Goal: Task Accomplishment & Management: Manage account settings

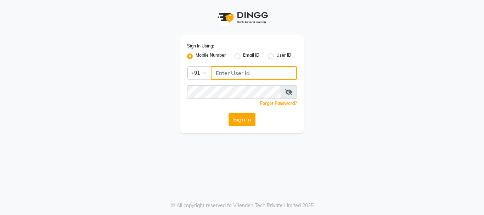
click at [237, 73] on input "Username" at bounding box center [254, 72] width 86 height 13
type input "9930504264"
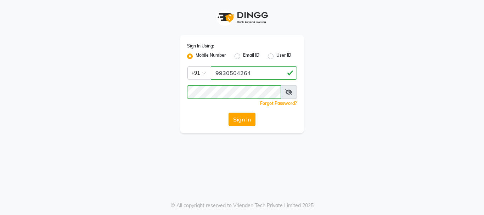
click at [242, 122] on button "Sign In" at bounding box center [242, 119] width 27 height 13
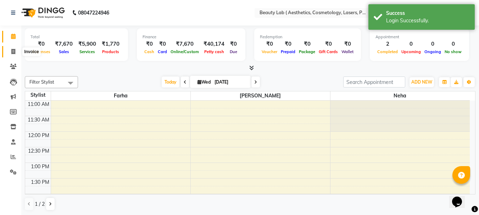
click at [13, 51] on icon at bounding box center [13, 51] width 4 height 5
select select "service"
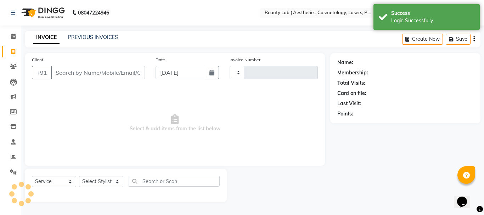
type input "0607"
select select "7169"
click at [104, 35] on link "PREVIOUS INVOICES" at bounding box center [93, 37] width 50 height 6
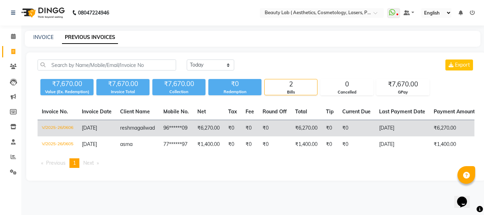
click at [299, 129] on td "₹6,270.00" at bounding box center [306, 128] width 31 height 17
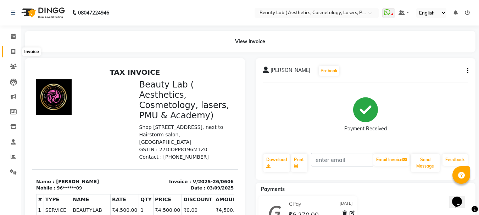
click at [14, 52] on icon at bounding box center [13, 51] width 4 height 5
select select "7169"
select select "service"
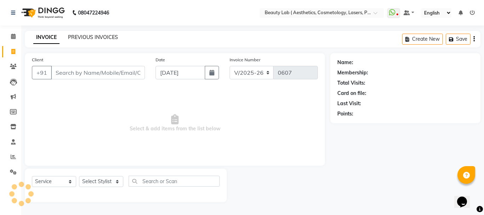
click at [98, 35] on link "PREVIOUS INVOICES" at bounding box center [93, 37] width 50 height 6
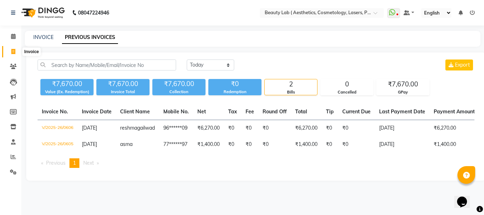
click at [14, 53] on icon at bounding box center [13, 51] width 4 height 5
select select "7169"
select select "service"
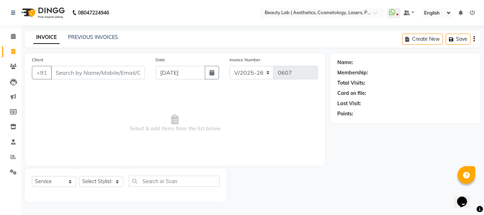
click at [98, 74] on input "Client" at bounding box center [98, 72] width 94 height 13
click at [115, 73] on input "Client" at bounding box center [98, 72] width 94 height 13
type input "9833883621"
click at [123, 76] on button "Add Client" at bounding box center [126, 72] width 37 height 13
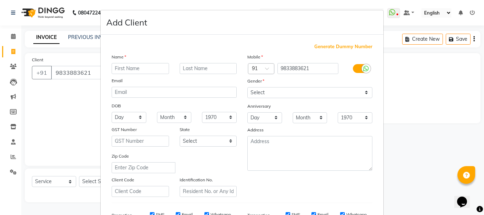
drag, startPoint x: 127, startPoint y: 68, endPoint x: 125, endPoint y: 58, distance: 10.5
click at [125, 59] on div "Name Email DOB Day 01 02 03 04 05 06 07 08 09 10 11 12 13 14 15 16 17 18 19 20 …" at bounding box center [174, 125] width 136 height 144
type input "sharif"
click at [208, 66] on input "text" at bounding box center [208, 68] width 57 height 11
type input "gori"
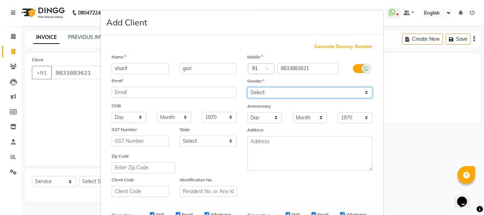
click at [298, 89] on select "Select [DEMOGRAPHIC_DATA] [DEMOGRAPHIC_DATA] Other Prefer Not To Say" at bounding box center [309, 92] width 125 height 11
select select "[DEMOGRAPHIC_DATA]"
click at [247, 87] on select "Select [DEMOGRAPHIC_DATA] [DEMOGRAPHIC_DATA] Other Prefer Not To Say" at bounding box center [309, 92] width 125 height 11
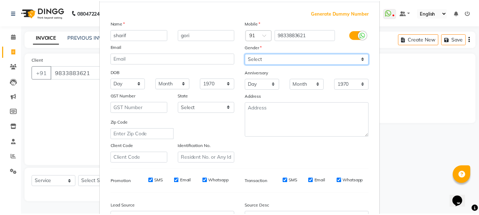
scroll to position [112, 0]
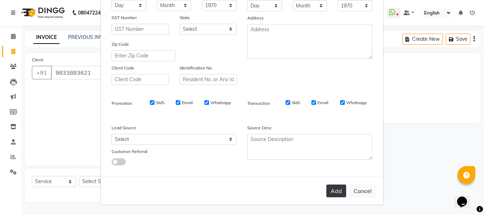
click at [332, 193] on button "Add" at bounding box center [337, 191] width 20 height 13
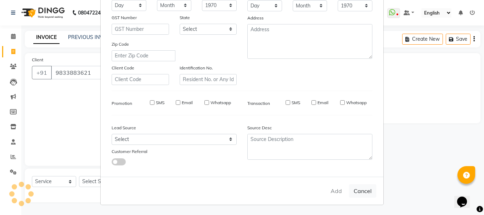
type input "98******21"
select select
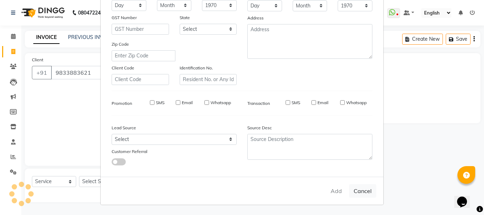
select select
checkbox input "false"
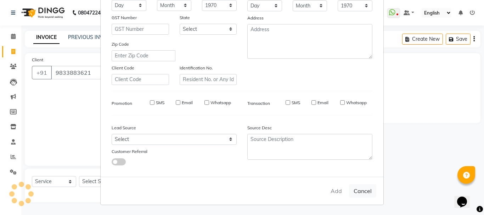
checkbox input "false"
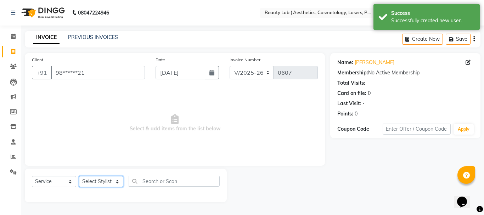
click at [112, 186] on select "Select Stylist [PERSON_NAME] neha nishu sarika" at bounding box center [101, 181] width 44 height 11
click at [79, 176] on select "Select Stylist [PERSON_NAME] neha nishu sarika" at bounding box center [101, 181] width 44 height 11
click at [108, 182] on select "Select Stylist [PERSON_NAME] neha nishu sarika" at bounding box center [101, 181] width 44 height 11
select select "59940"
click at [79, 176] on select "Select Stylist [PERSON_NAME] neha nishu sarika" at bounding box center [101, 181] width 44 height 11
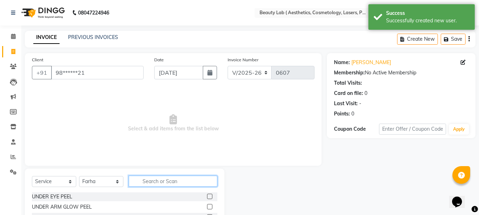
click at [175, 181] on input "text" at bounding box center [173, 181] width 89 height 11
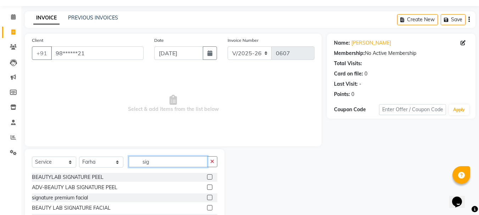
scroll to position [35, 0]
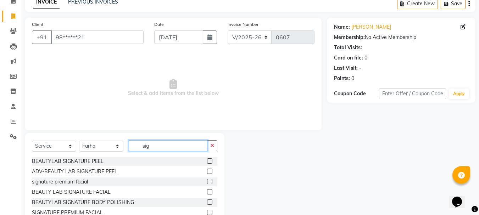
type input "sig"
click at [208, 160] on label at bounding box center [209, 160] width 5 height 5
click at [208, 160] on input "checkbox" at bounding box center [209, 161] width 5 height 5
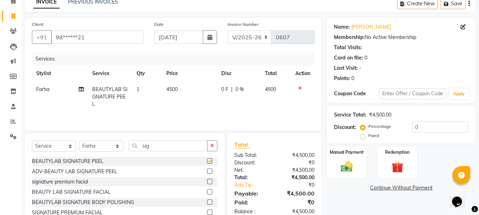
checkbox input "false"
click at [368, 137] on label "Fixed" at bounding box center [373, 136] width 11 height 6
click at [363, 137] on input "Fixed" at bounding box center [364, 135] width 5 height 5
radio input "true"
click at [434, 127] on input "0" at bounding box center [440, 127] width 56 height 11
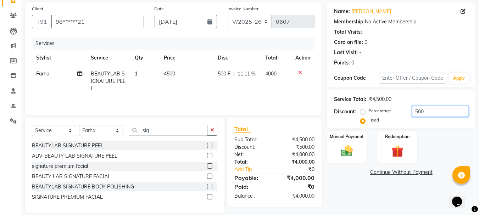
scroll to position [60, 0]
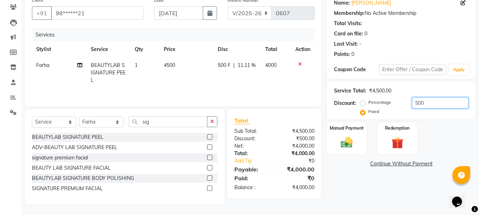
type input "500"
click at [374, 172] on div "Name: [PERSON_NAME] Membership: No Active Membership Total Visits: Card on file…" at bounding box center [404, 99] width 154 height 211
click at [58, 123] on select "Select Service Product Membership Package Voucher Prepaid Gift Card" at bounding box center [54, 122] width 44 height 11
select select "product"
click at [32, 117] on select "Select Service Product Membership Package Voucher Prepaid Gift Card" at bounding box center [54, 122] width 44 height 11
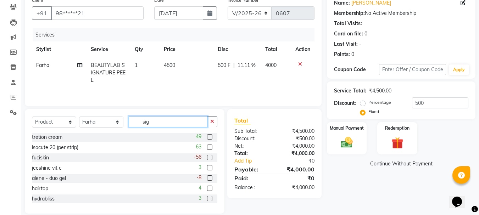
click at [164, 121] on input "sig" at bounding box center [168, 121] width 79 height 11
type input "s"
click at [154, 122] on input "text" at bounding box center [173, 121] width 89 height 11
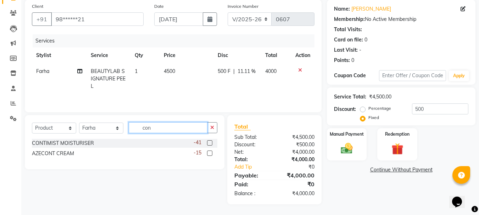
type input "con"
click at [209, 143] on label at bounding box center [209, 142] width 5 height 5
click at [209, 143] on input "checkbox" at bounding box center [209, 143] width 5 height 5
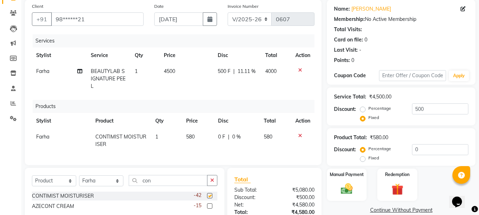
checkbox input "false"
click at [156, 185] on input "con" at bounding box center [168, 180] width 79 height 11
type input "c"
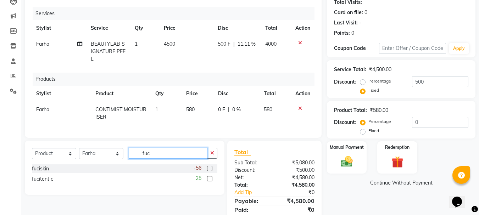
scroll to position [89, 0]
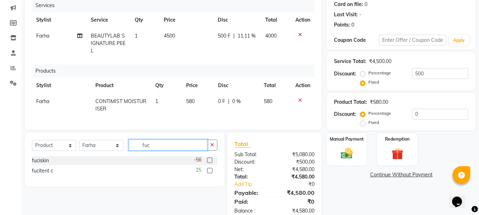
type input "fuc"
click at [208, 163] on label at bounding box center [209, 160] width 5 height 5
click at [208, 163] on input "checkbox" at bounding box center [209, 160] width 5 height 5
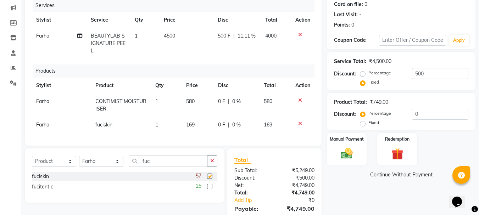
checkbox input "false"
click at [196, 122] on td "169" at bounding box center [198, 125] width 32 height 16
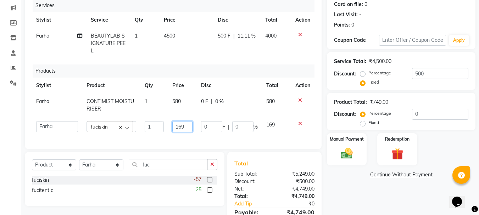
click at [187, 128] on input "169" at bounding box center [182, 126] width 21 height 11
type input "162"
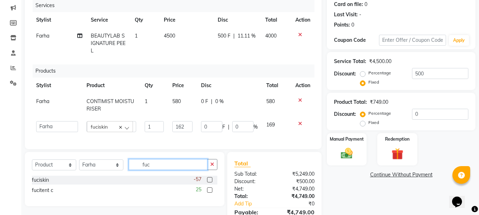
click at [174, 170] on input "fuc" at bounding box center [168, 164] width 79 height 11
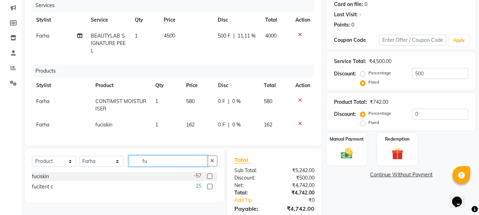
type input "f"
type input "ul"
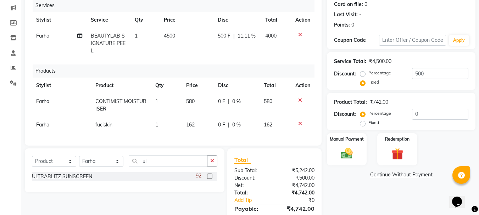
click at [209, 179] on label at bounding box center [209, 176] width 5 height 5
click at [209, 179] on input "checkbox" at bounding box center [209, 176] width 5 height 5
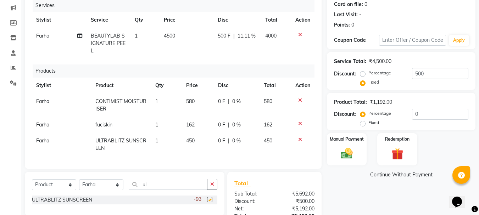
checkbox input "false"
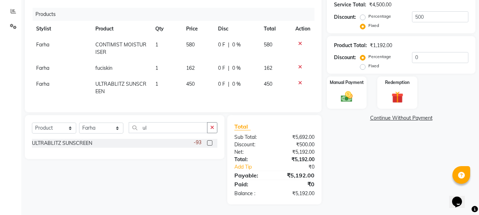
scroll to position [151, 0]
click at [155, 127] on input "ul" at bounding box center [168, 127] width 79 height 11
type input "u"
type input "nu"
click at [210, 141] on label at bounding box center [209, 142] width 5 height 5
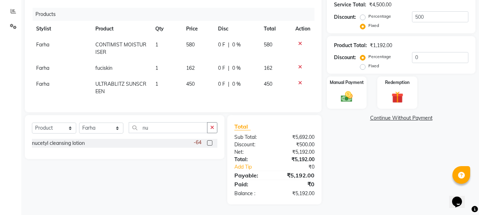
click at [210, 141] on input "checkbox" at bounding box center [209, 143] width 5 height 5
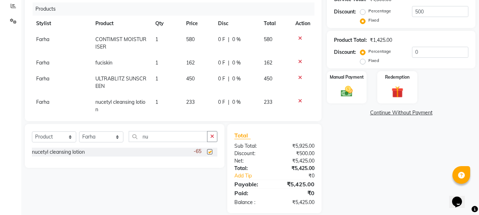
checkbox input "false"
click at [163, 136] on input "nu" at bounding box center [168, 136] width 79 height 11
type input "n"
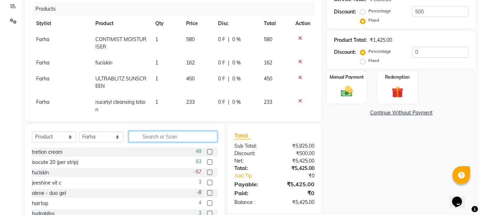
click at [162, 136] on input "text" at bounding box center [173, 136] width 89 height 11
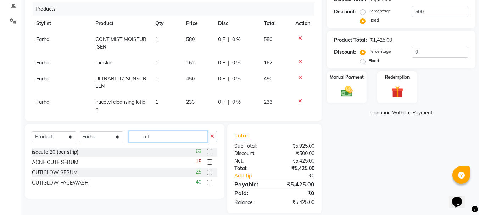
type input "cut"
click at [210, 171] on label at bounding box center [209, 172] width 5 height 5
click at [210, 171] on input "checkbox" at bounding box center [209, 173] width 5 height 5
checkbox input "false"
click at [163, 137] on input "cut" at bounding box center [168, 136] width 79 height 11
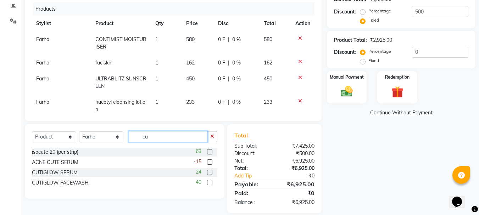
type input "c"
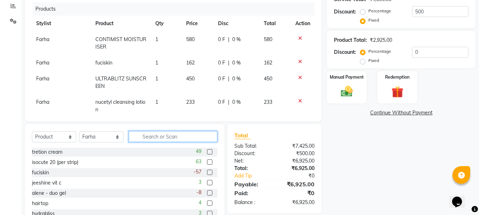
type input "h"
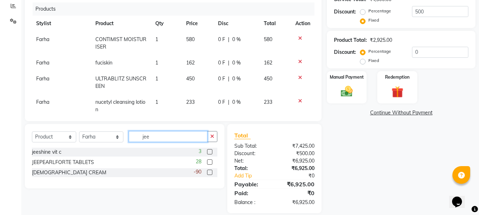
type input "jee"
click at [210, 173] on label at bounding box center [209, 172] width 5 height 5
click at [210, 173] on input "checkbox" at bounding box center [209, 173] width 5 height 5
checkbox input "false"
click at [160, 136] on input "jee" at bounding box center [168, 136] width 79 height 11
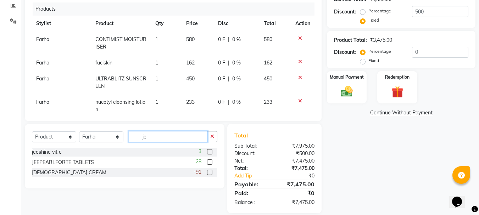
type input "j"
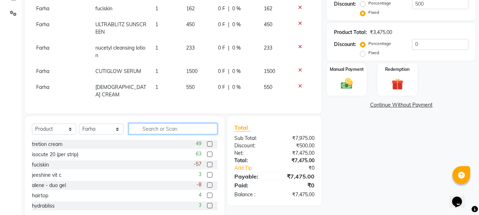
scroll to position [175, 0]
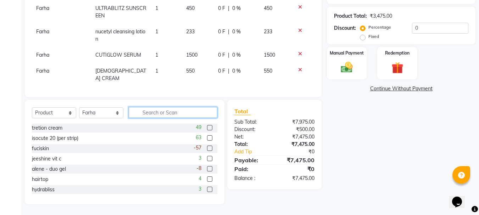
click at [162, 111] on input "text" at bounding box center [173, 112] width 89 height 11
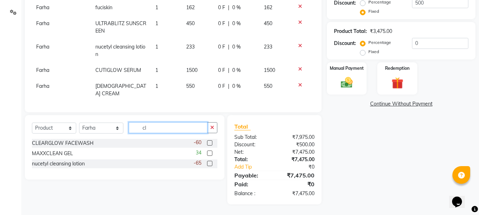
scroll to position [160, 0]
type input "cle"
click at [209, 143] on label at bounding box center [209, 142] width 5 height 5
click at [209, 143] on input "checkbox" at bounding box center [209, 143] width 5 height 5
checkbox input "false"
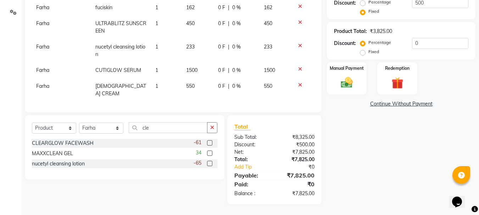
scroll to position [70, 0]
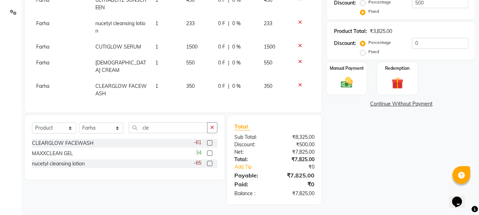
click at [198, 78] on td "350" at bounding box center [198, 89] width 32 height 23
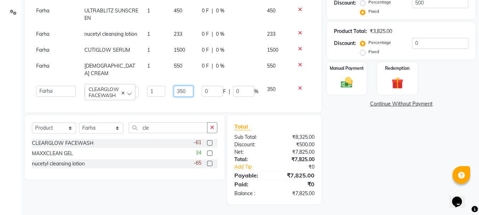
click at [185, 86] on input "350" at bounding box center [184, 91] width 20 height 11
type input "3"
type input "400"
click at [347, 84] on img at bounding box center [347, 83] width 20 height 14
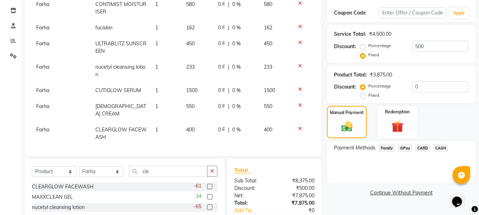
scroll to position [160, 0]
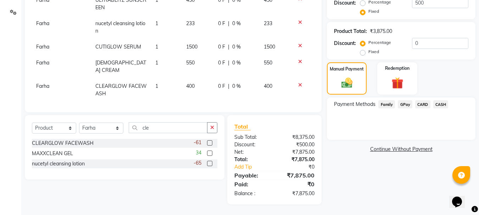
click at [401, 105] on span "GPay" at bounding box center [405, 104] width 15 height 8
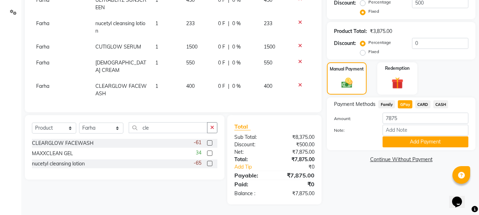
click at [423, 104] on span "CARD" at bounding box center [422, 104] width 15 height 8
click at [421, 141] on button "Add Payment" at bounding box center [426, 142] width 86 height 11
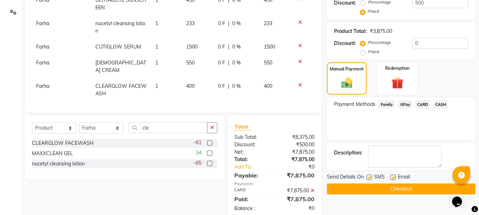
click at [416, 189] on button "Checkout" at bounding box center [401, 189] width 149 height 11
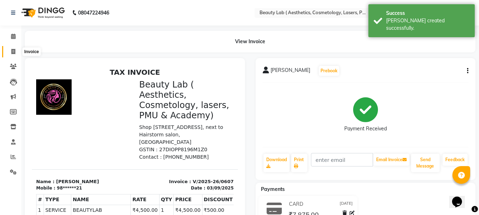
click at [14, 53] on icon at bounding box center [13, 51] width 4 height 5
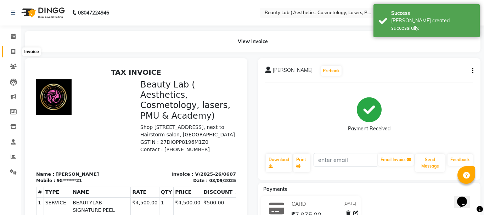
select select "7169"
select select "service"
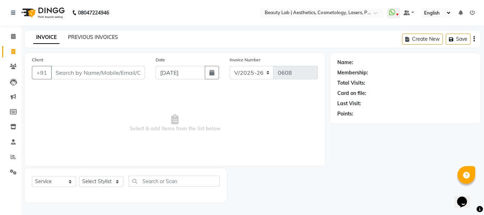
click at [95, 35] on link "PREVIOUS INVOICES" at bounding box center [93, 37] width 50 height 6
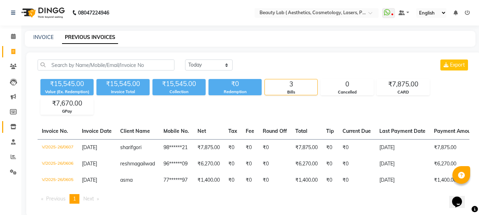
click at [13, 127] on icon at bounding box center [13, 126] width 6 height 5
select select "all"
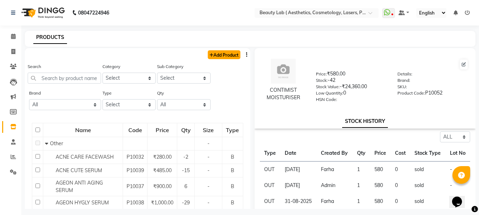
click at [223, 54] on link "Add Product" at bounding box center [224, 54] width 33 height 9
select select "true"
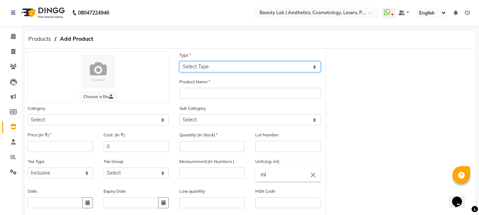
click at [204, 65] on select "Select Type Both Retail Consumable" at bounding box center [249, 66] width 141 height 11
select select "R"
click at [179, 61] on select "Select Type Both Retail Consumable" at bounding box center [249, 66] width 141 height 11
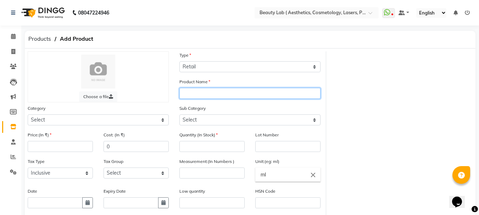
click at [199, 92] on input "text" at bounding box center [249, 93] width 141 height 11
type input "nubright facewash"
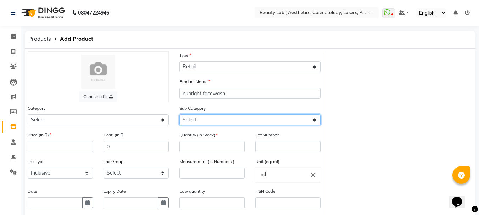
click at [223, 122] on select "Select" at bounding box center [249, 120] width 141 height 11
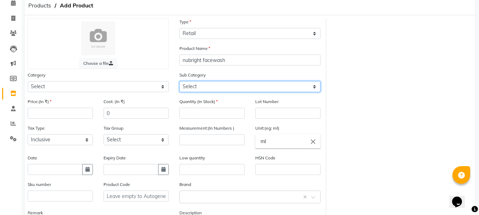
scroll to position [95, 0]
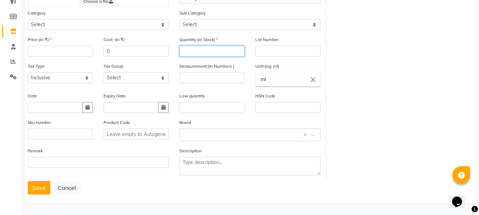
click at [210, 52] on input "number" at bounding box center [211, 51] width 65 height 11
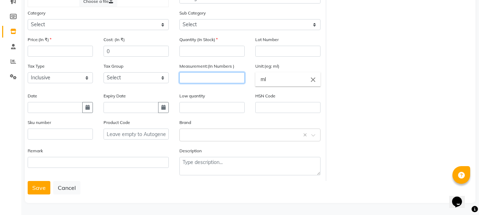
click at [217, 78] on input "number" at bounding box center [211, 77] width 65 height 11
type input "100"
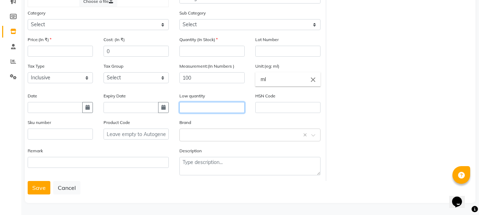
click at [206, 106] on input "text" at bounding box center [211, 107] width 65 height 11
click at [205, 136] on input "text" at bounding box center [242, 134] width 119 height 7
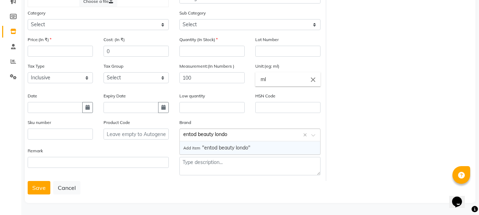
type input "entod beauty [GEOGRAPHIC_DATA]"
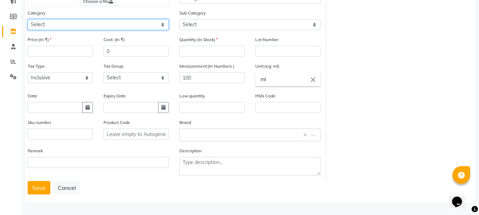
click at [44, 23] on select "Select Hair [PERSON_NAME] Waxing Disposable Threading Hands and Feet Beauty Pla…" at bounding box center [98, 24] width 141 height 11
select select "165101000"
click at [28, 19] on select "Select Hair [PERSON_NAME] Waxing Disposable Threading Hands and Feet Beauty Pla…" at bounding box center [98, 24] width 141 height 11
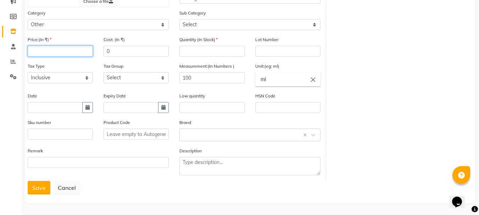
click at [51, 48] on input "number" at bounding box center [60, 51] width 65 height 11
type input "400"
click at [43, 191] on button "Save" at bounding box center [39, 187] width 23 height 13
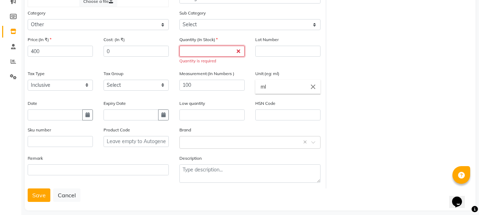
click at [201, 49] on input "number" at bounding box center [211, 51] width 65 height 11
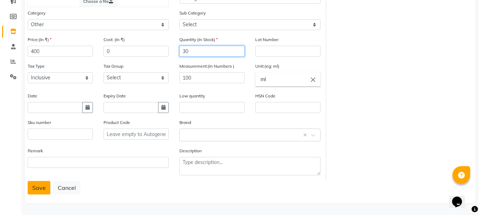
type input "30"
click at [39, 191] on button "Save" at bounding box center [39, 187] width 23 height 13
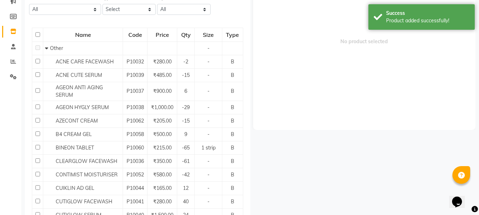
scroll to position [5, 0]
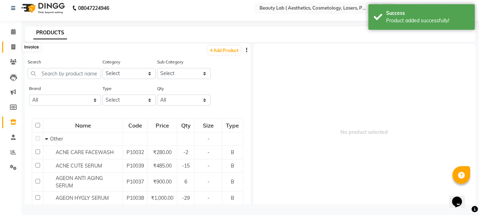
click at [11, 47] on icon at bounding box center [13, 46] width 4 height 5
select select "7169"
select select "service"
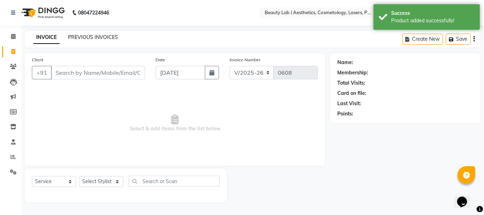
click at [109, 38] on link "PREVIOUS INVOICES" at bounding box center [93, 37] width 50 height 6
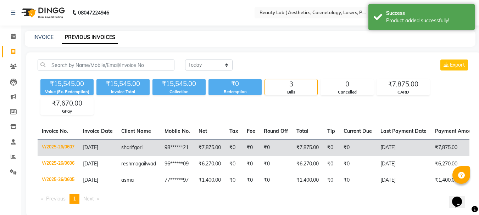
click at [327, 147] on td "₹0" at bounding box center [331, 147] width 16 height 17
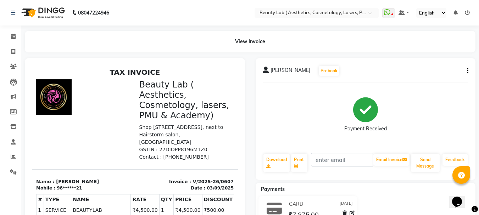
click at [466, 73] on button "button" at bounding box center [466, 70] width 4 height 7
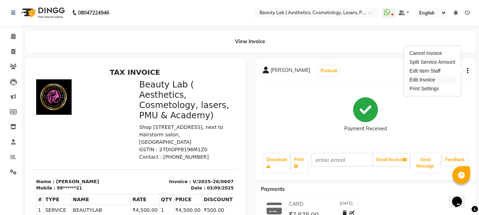
click at [433, 82] on div "Edit Invoice" at bounding box center [432, 80] width 49 height 9
select select "service"
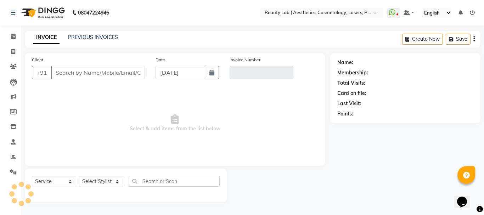
type input "98******21"
type input "V/2025-26/0607"
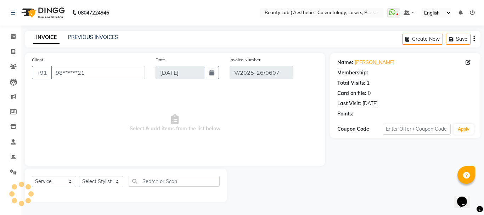
select select "select"
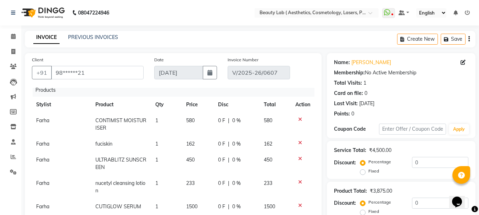
scroll to position [106, 0]
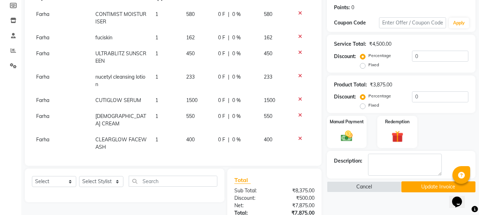
click at [298, 136] on icon at bounding box center [300, 138] width 4 height 5
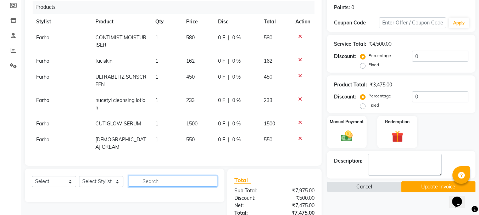
click at [186, 183] on input "text" at bounding box center [173, 181] width 89 height 11
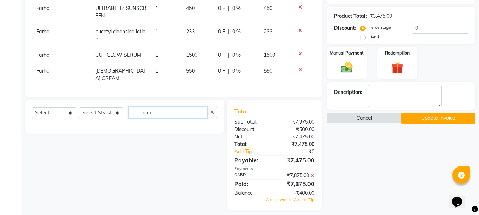
scroll to position [177, 0]
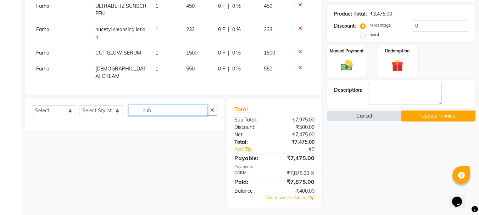
type input "nub"
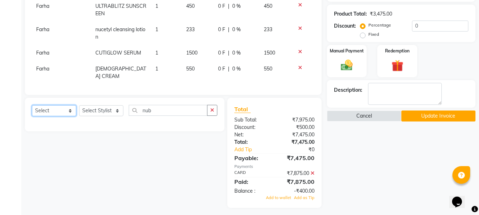
click at [60, 111] on select "Select Service Product Membership Package Voucher Prepaid Gift Card" at bounding box center [54, 110] width 44 height 11
select select "product"
click at [32, 105] on select "Select Service Product Membership Package Voucher Prepaid Gift Card" at bounding box center [54, 110] width 44 height 11
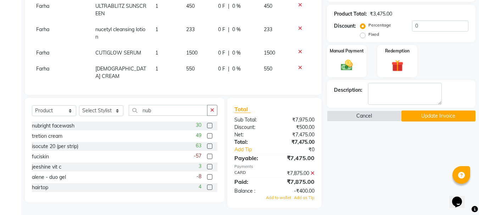
click at [207, 125] on label at bounding box center [209, 125] width 5 height 5
click at [207, 125] on input "checkbox" at bounding box center [209, 126] width 5 height 5
click at [207, 125] on label at bounding box center [209, 125] width 5 height 5
click at [207, 125] on input "checkbox" at bounding box center [209, 126] width 5 height 5
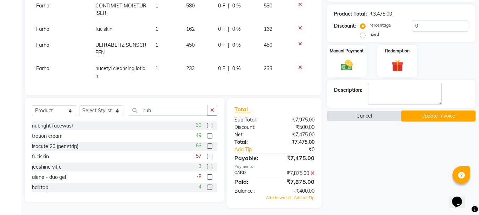
scroll to position [0, 0]
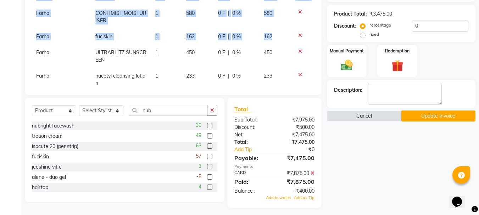
drag, startPoint x: 307, startPoint y: 30, endPoint x: 306, endPoint y: 12, distance: 17.8
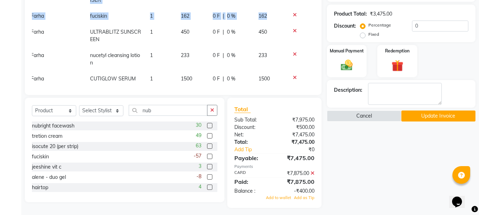
scroll to position [46, 5]
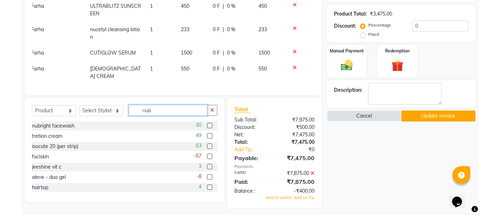
click at [185, 112] on input "nub" at bounding box center [168, 110] width 79 height 11
click at [207, 124] on label at bounding box center [209, 125] width 5 height 5
click at [207, 124] on input "checkbox" at bounding box center [209, 126] width 5 height 5
checkbox input "false"
click at [313, 173] on icon at bounding box center [313, 173] width 4 height 5
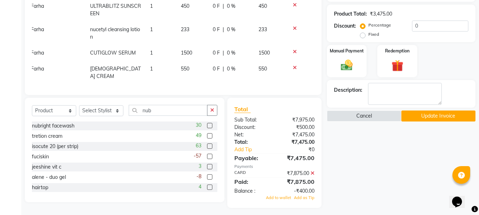
scroll to position [175, 0]
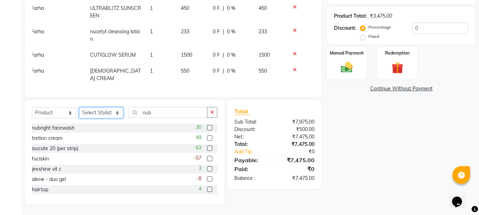
click at [116, 113] on select "Select Stylist [PERSON_NAME] neha nishu sarika" at bounding box center [101, 112] width 44 height 11
select select "59940"
click at [79, 107] on select "Select Stylist [PERSON_NAME] neha nishu sarika" at bounding box center [101, 112] width 44 height 11
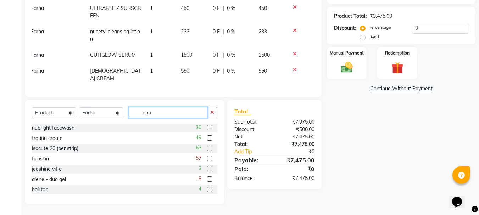
click at [160, 113] on input "nub" at bounding box center [168, 112] width 79 height 11
type input "n"
click at [207, 127] on label at bounding box center [209, 127] width 5 height 5
click at [207, 127] on input "checkbox" at bounding box center [209, 128] width 5 height 5
checkbox input "false"
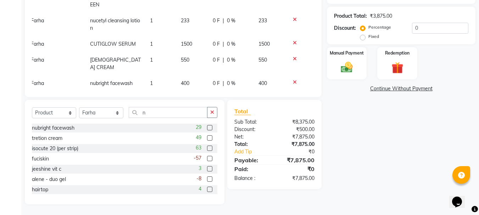
scroll to position [62, 5]
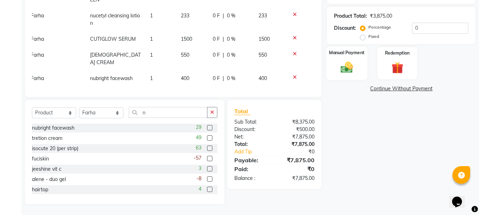
click at [347, 69] on img at bounding box center [347, 68] width 20 height 14
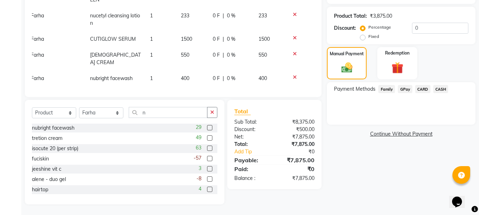
click at [424, 88] on span "CARD" at bounding box center [422, 89] width 15 height 8
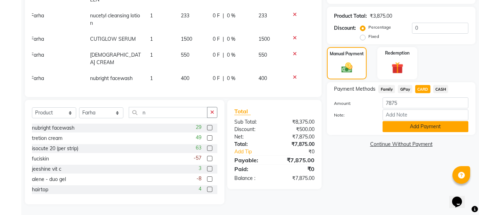
click at [431, 127] on button "Add Payment" at bounding box center [426, 126] width 86 height 11
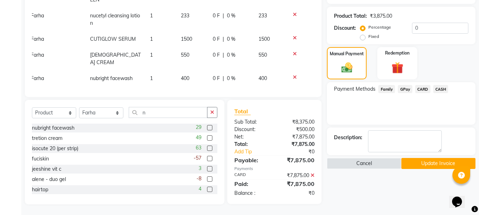
click at [422, 163] on button "Update Invoice" at bounding box center [438, 163] width 74 height 11
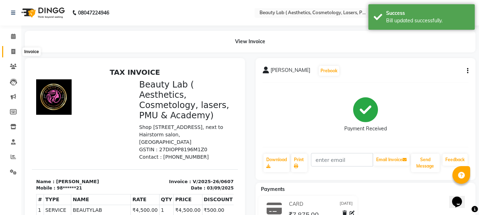
click at [13, 51] on icon at bounding box center [13, 51] width 4 height 5
select select "service"
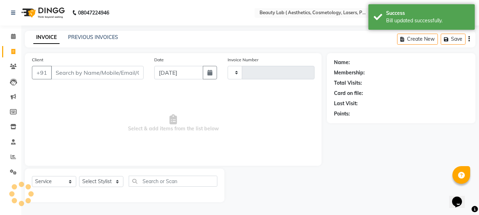
type input "0608"
select select "7169"
